Goal: Check status

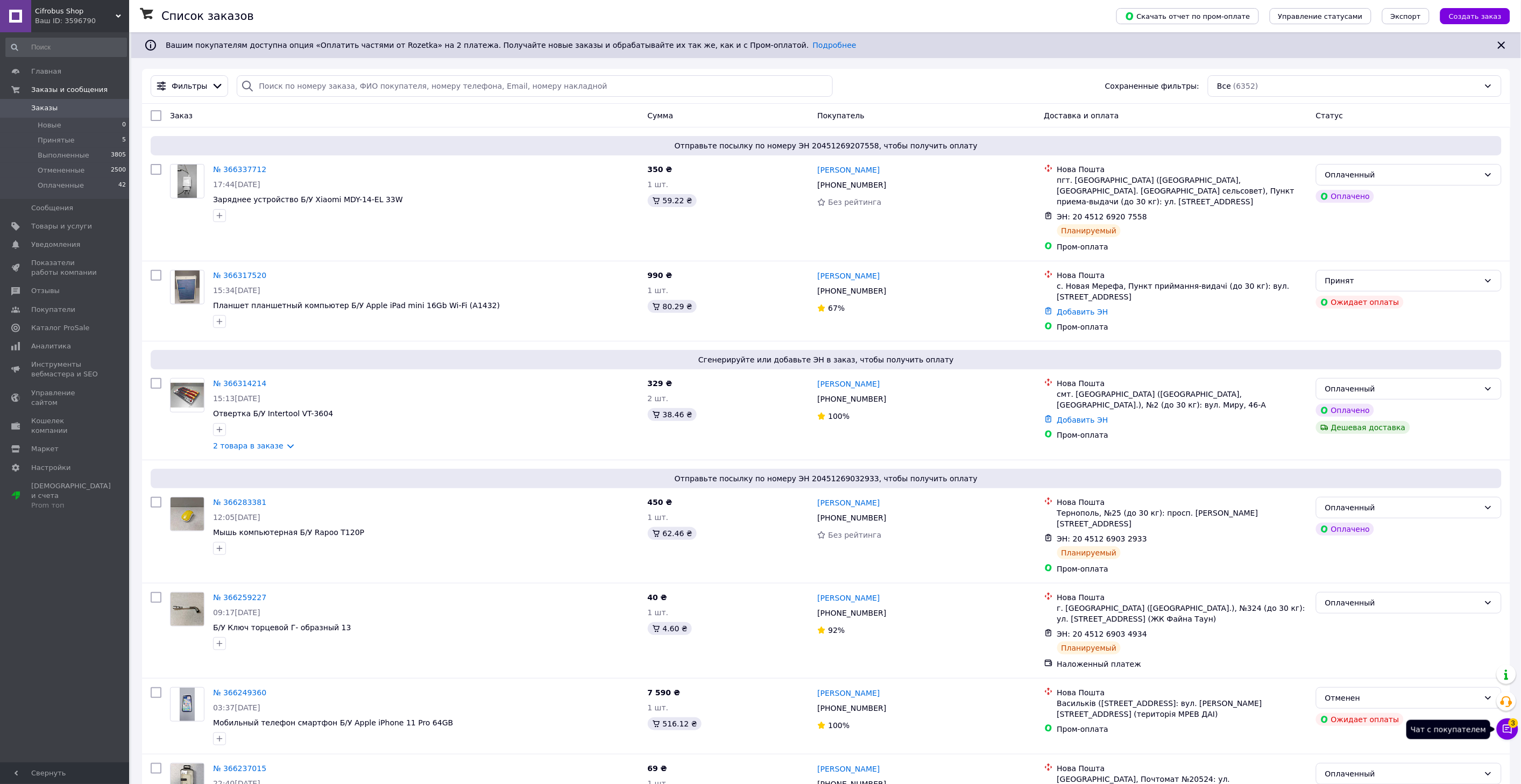
click at [1510, 729] on icon at bounding box center [1507, 728] width 10 height 10
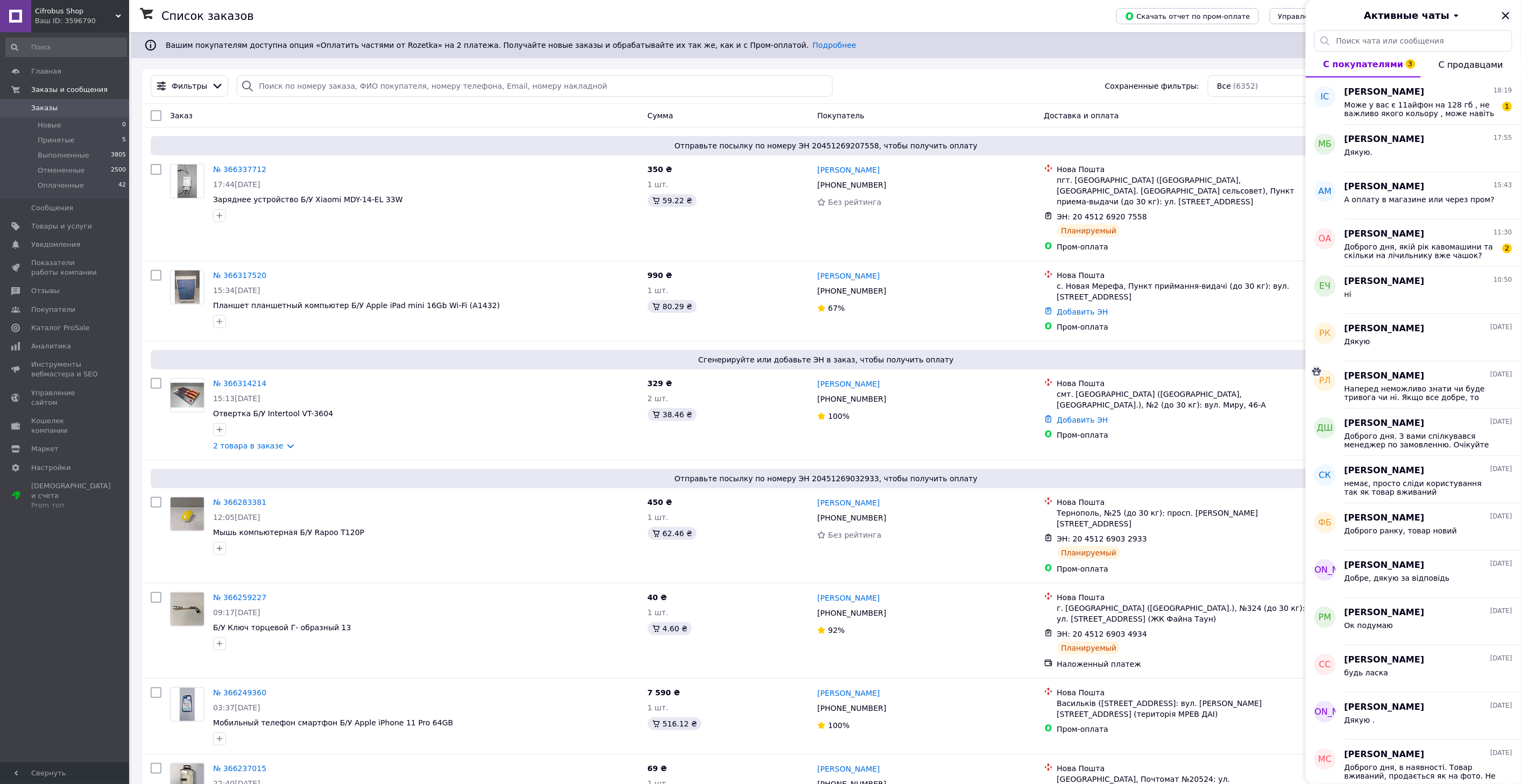
click at [1508, 18] on icon "Закрыть" at bounding box center [1506, 16] width 13 height 13
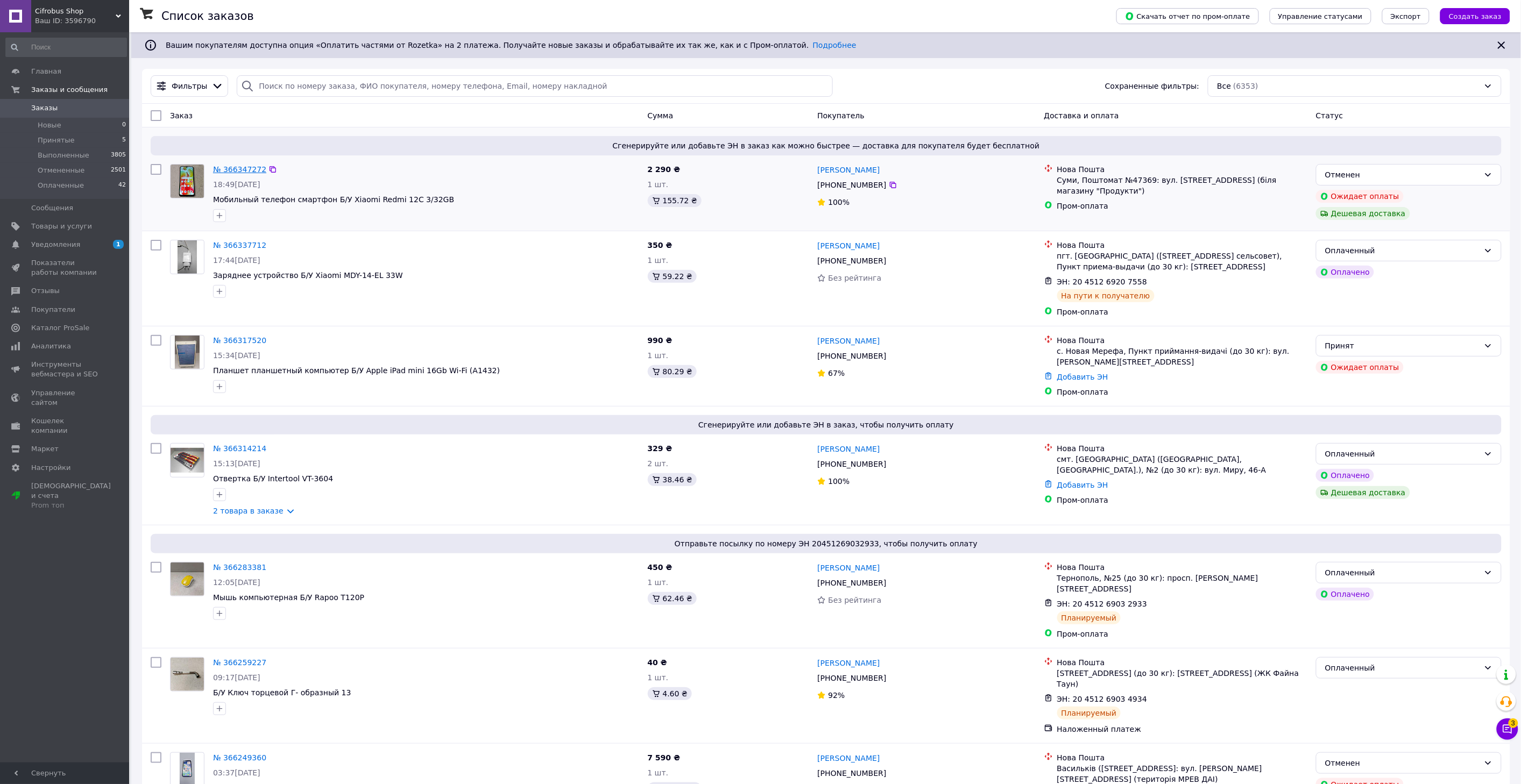
click at [241, 170] on link "№ 366347272" at bounding box center [239, 168] width 54 height 8
